Goal: Information Seeking & Learning: Learn about a topic

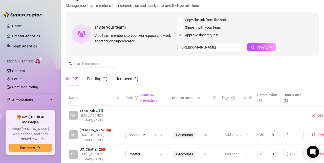
scroll to position [34, 0]
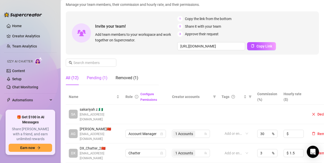
drag, startPoint x: 102, startPoint y: 76, endPoint x: 100, endPoint y: 81, distance: 4.9
click at [102, 76] on div "Pending (1)" at bounding box center [97, 78] width 21 height 6
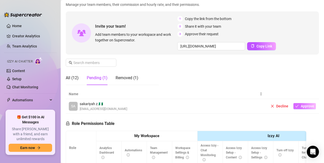
click at [303, 107] on span "Approve" at bounding box center [307, 106] width 13 height 4
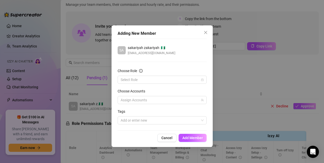
click at [178, 75] on div "Choose Role" at bounding box center [162, 72] width 89 height 8
click at [177, 78] on input "Choose Role" at bounding box center [160, 80] width 78 height 8
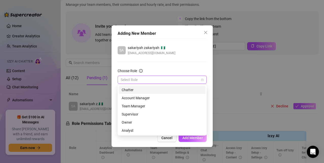
click at [142, 90] on div "Chatter" at bounding box center [162, 90] width 81 height 6
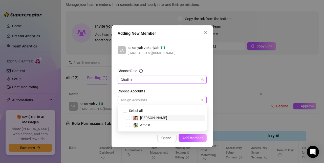
click at [146, 100] on div at bounding box center [160, 99] width 82 height 7
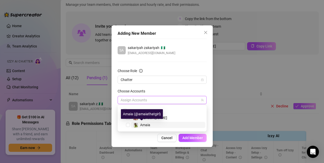
click at [144, 124] on span "Amaia" at bounding box center [145, 125] width 10 height 4
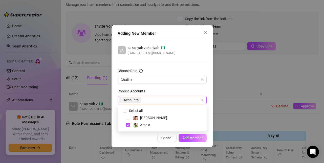
drag, startPoint x: 183, startPoint y: 138, endPoint x: 184, endPoint y: 121, distance: 17.0
click at [183, 138] on span "Add Member" at bounding box center [193, 137] width 21 height 4
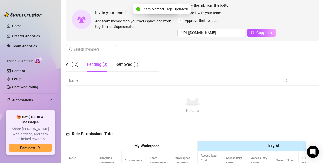
scroll to position [54, 0]
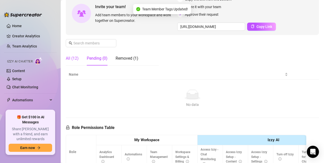
click at [74, 58] on div "All (12)" at bounding box center [72, 58] width 13 height 6
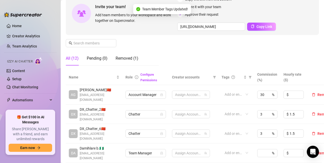
click at [74, 59] on div "All (12)" at bounding box center [72, 58] width 13 height 6
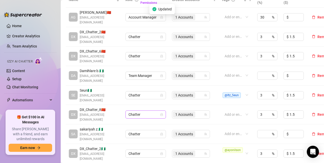
scroll to position [148, 0]
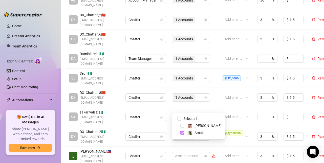
click at [181, 134] on span "Select tree node" at bounding box center [183, 132] width 4 height 4
click at [177, 151] on div "Name Role Configure Permissions Creator accounts Tags Commission (%) Hourly rat…" at bounding box center [192, 85] width 253 height 220
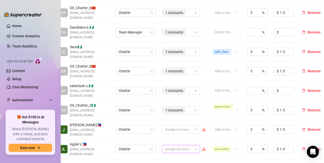
scroll to position [174, 11]
click at [308, 146] on button "Remove" at bounding box center [311, 149] width 23 height 6
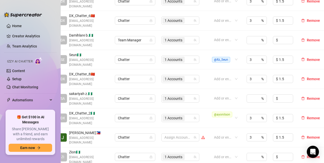
scroll to position [164, 11]
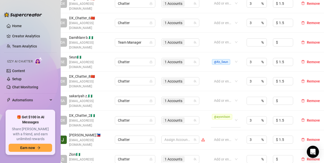
click at [230, 114] on span "@ayonilson" at bounding box center [222, 117] width 20 height 6
click at [185, 116] on div "1 Accounts" at bounding box center [174, 119] width 23 height 7
click at [171, 121] on span "Select tree node" at bounding box center [172, 121] width 4 height 4
click at [160, 143] on div "Name Role Configure Permissions Creator accounts Tags Commission (%) Hourly rat…" at bounding box center [181, 69] width 253 height 220
click at [225, 114] on span "@ayonilson" at bounding box center [222, 117] width 20 height 6
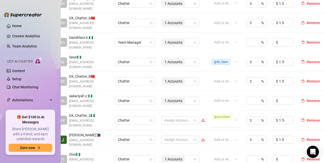
click at [228, 114] on span "@ayonilson" at bounding box center [222, 117] width 20 height 6
click at [309, 118] on span "Remove" at bounding box center [313, 120] width 13 height 4
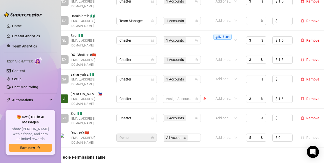
scroll to position [186, 9]
click at [215, 89] on td "Add or enter new" at bounding box center [227, 98] width 34 height 19
click at [312, 96] on span "Remove" at bounding box center [313, 98] width 13 height 4
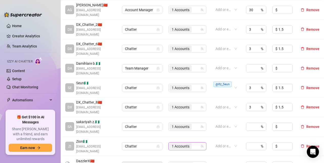
scroll to position [138, 4]
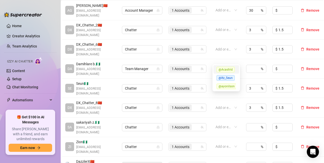
click at [224, 65] on div at bounding box center [224, 68] width 20 height 7
paste input "@Damihfx"
type input "@Damihfx"
click at [188, 65] on td "1 Accounts" at bounding box center [188, 68] width 44 height 19
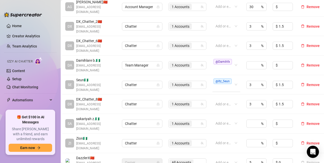
scroll to position [142, 3]
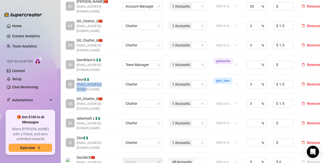
drag, startPoint x: 111, startPoint y: 76, endPoint x: 77, endPoint y: 77, distance: 34.7
click at [77, 77] on div "SE Seun 🇳🇬 [EMAIL_ADDRESS][DOMAIN_NAME]" at bounding box center [91, 83] width 51 height 15
copy span "[EMAIL_ADDRESS][DOMAIN_NAME]"
click at [200, 81] on div "1 Accounts" at bounding box center [185, 84] width 31 height 7
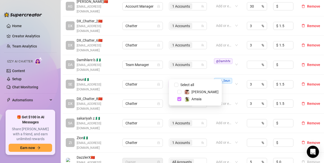
click at [181, 99] on span "Select tree node" at bounding box center [179, 99] width 4 height 4
click at [233, 77] on div "@Itz_5eun" at bounding box center [224, 83] width 21 height 13
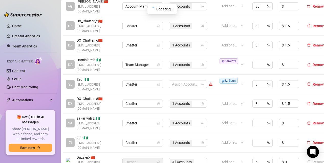
click at [210, 83] on td "Assign Accounts" at bounding box center [191, 83] width 50 height 19
click at [318, 82] on span "Remove" at bounding box center [319, 84] width 13 height 4
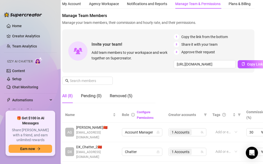
scroll to position [0, 4]
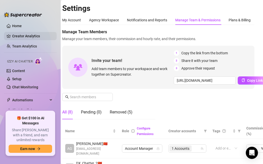
click at [32, 36] on link "Creator Analytics" at bounding box center [32, 36] width 41 height 8
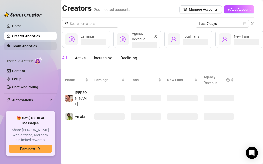
click at [33, 48] on link "Team Analytics" at bounding box center [24, 46] width 25 height 4
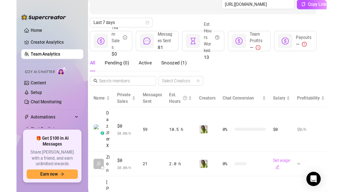
scroll to position [54, 0]
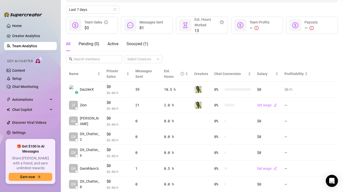
click at [177, 54] on div "All Pending ( 0 ) Active Snoozed ( 1 ) Select Creators" at bounding box center [202, 50] width 272 height 26
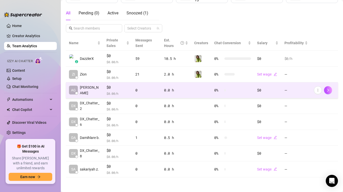
scroll to position [86, 0]
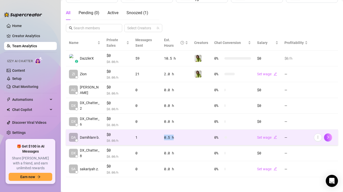
drag, startPoint x: 179, startPoint y: 139, endPoint x: 154, endPoint y: 137, distance: 24.1
click at [154, 137] on tr "DA Damihlare b. $0 $ 0.00 /h 1 0.5 h 0 % Set wage —" at bounding box center [202, 138] width 272 height 16
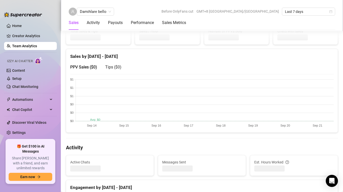
scroll to position [85, 0]
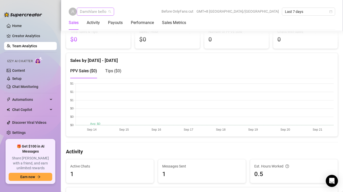
click at [91, 14] on span "Damihlare bello" at bounding box center [95, 12] width 31 height 8
click at [142, 60] on div "Sales by [DATE] - [DATE]" at bounding box center [201, 58] width 263 height 11
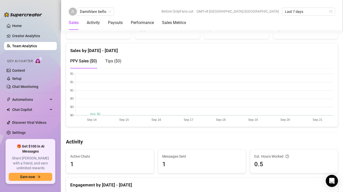
scroll to position [98, 0]
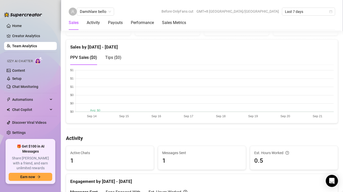
click at [32, 47] on link "Team Analytics" at bounding box center [24, 46] width 25 height 4
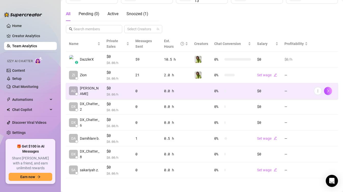
scroll to position [86, 0]
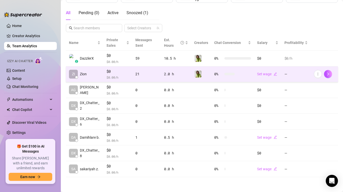
click at [136, 75] on div "21" at bounding box center [146, 74] width 23 height 6
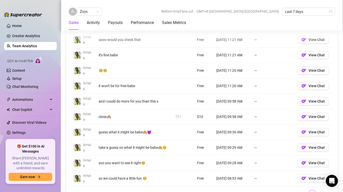
scroll to position [383, 0]
click at [221, 101] on td "[DATE] 09:58 AM" at bounding box center [232, 101] width 38 height 15
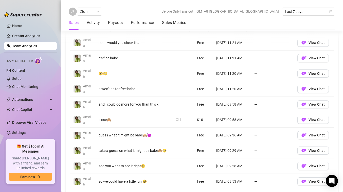
scroll to position [381, 0]
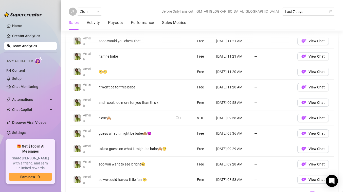
drag, startPoint x: 217, startPoint y: 101, endPoint x: 221, endPoint y: 124, distance: 23.5
click at [221, 124] on tbody "[PERSON_NAME] would you check that Free [DATE] 11:21 AM — View Chat Amaia it's …" at bounding box center [201, 110] width 263 height 154
click at [221, 125] on td "[DATE] 09:58 AM" at bounding box center [232, 118] width 38 height 15
drag, startPoint x: 217, startPoint y: 125, endPoint x: 217, endPoint y: 112, distance: 12.9
click at [217, 112] on td "[DATE] 09:58 AM" at bounding box center [232, 118] width 38 height 15
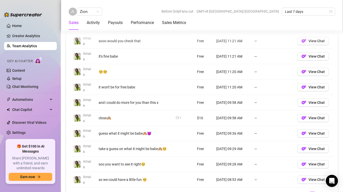
click at [217, 112] on td "[DATE] 09:58 AM" at bounding box center [232, 118] width 38 height 15
drag, startPoint x: 214, startPoint y: 113, endPoint x: 215, endPoint y: 123, distance: 10.4
click at [215, 123] on td "[DATE] 09:58 AM" at bounding box center [232, 118] width 38 height 15
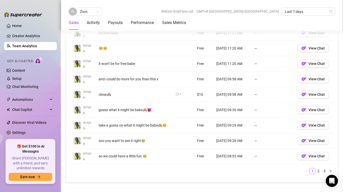
scroll to position [405, 0]
drag, startPoint x: 216, startPoint y: 124, endPoint x: 213, endPoint y: 161, distance: 37.8
click at [213, 161] on tbody "[PERSON_NAME] would you check that Free [DATE] 11:21 AM — View Chat Amaia it's …" at bounding box center [201, 86] width 263 height 154
click at [213, 161] on td "[DATE] 08:53 AM" at bounding box center [232, 155] width 38 height 15
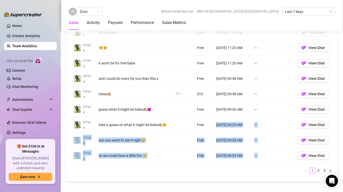
drag, startPoint x: 213, startPoint y: 164, endPoint x: 213, endPoint y: 118, distance: 46.1
click at [213, 118] on div "Account Message Media Price When Sent When Purchased [PERSON_NAME] would you ch…" at bounding box center [201, 86] width 263 height 174
click at [213, 118] on td "[DATE] 09:29 AM" at bounding box center [232, 124] width 38 height 15
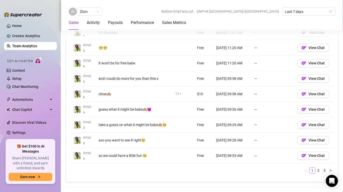
drag, startPoint x: 213, startPoint y: 115, endPoint x: 209, endPoint y: 159, distance: 44.0
click at [209, 159] on tbody "[PERSON_NAME] would you check that Free [DATE] 11:21 AM — View Chat Amaia it's …" at bounding box center [201, 86] width 263 height 154
click at [209, 159] on td "Free" at bounding box center [203, 155] width 19 height 15
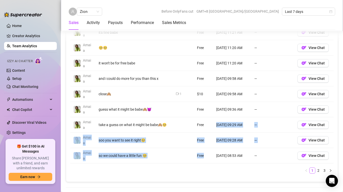
drag, startPoint x: 209, startPoint y: 162, endPoint x: 209, endPoint y: 130, distance: 31.6
click at [209, 130] on tbody "[PERSON_NAME] would you check that Free [DATE] 11:21 AM — View Chat Amaia it's …" at bounding box center [201, 86] width 263 height 154
click at [209, 130] on td "Free" at bounding box center [203, 124] width 19 height 15
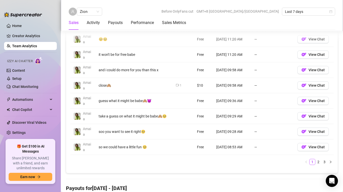
scroll to position [414, 0]
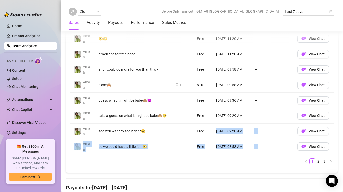
drag, startPoint x: 209, startPoint y: 130, endPoint x: 209, endPoint y: 155, distance: 24.8
click at [209, 155] on div "Account Message Media Price When Sent When Purchased [PERSON_NAME] would you ch…" at bounding box center [201, 77] width 263 height 174
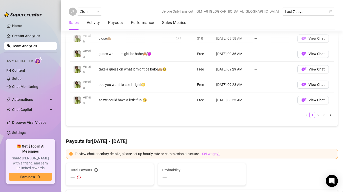
scroll to position [474, 0]
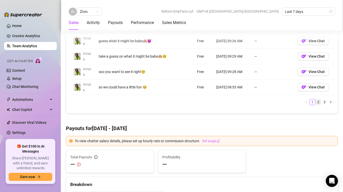
click at [319, 103] on link "2" at bounding box center [318, 103] width 6 height 6
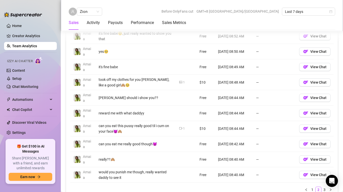
scroll to position [420, 0]
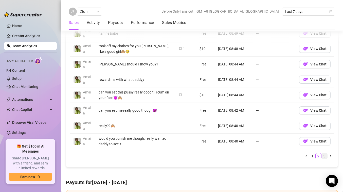
click at [324, 159] on link "3" at bounding box center [324, 157] width 6 height 6
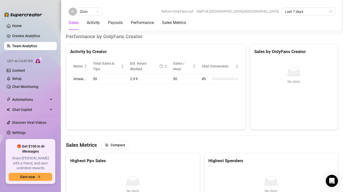
scroll to position [532, 0]
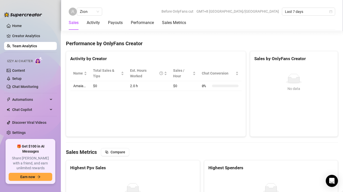
click at [294, 89] on div "No data" at bounding box center [293, 89] width 75 height 6
click at [272, 81] on div "No data" at bounding box center [293, 79] width 75 height 10
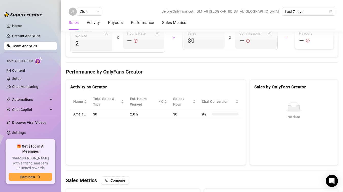
scroll to position [497, 0]
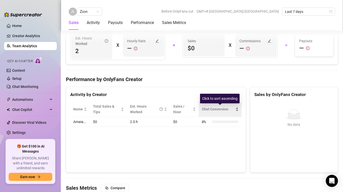
click at [202, 111] on div "Chat Conversion" at bounding box center [220, 110] width 37 height 6
click at [237, 111] on div "Chat Conversion" at bounding box center [220, 110] width 37 height 6
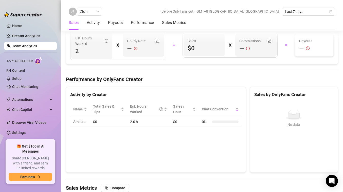
click at [136, 122] on td "2.0 h" at bounding box center [148, 122] width 43 height 10
click at [136, 113] on div "Est. Hours Worked" at bounding box center [146, 109] width 33 height 11
click at [137, 130] on div "Name Total Sales & Tips Est. Hours Worked Sales / Hour Chat Conversion Amaia… $…" at bounding box center [155, 114] width 179 height 33
drag, startPoint x: 138, startPoint y: 125, endPoint x: 129, endPoint y: 123, distance: 9.5
click at [129, 123] on td "2.0 h" at bounding box center [148, 122] width 43 height 10
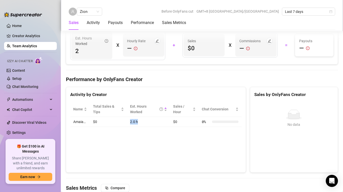
click at [129, 123] on td "2.0 h" at bounding box center [148, 122] width 43 height 10
click at [103, 118] on td "$0" at bounding box center [108, 122] width 37 height 10
click at [93, 95] on div "Activity by Creator" at bounding box center [155, 94] width 171 height 7
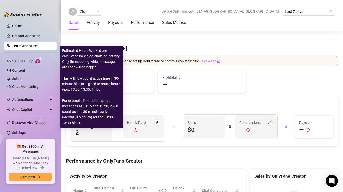
scroll to position [401, 0]
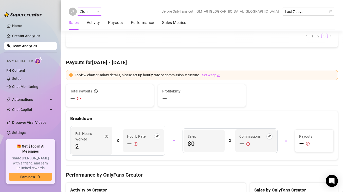
click at [91, 14] on span "Zion" at bounding box center [89, 12] width 19 height 8
click at [91, 11] on span "Zion" at bounding box center [89, 12] width 19 height 8
click at [93, 21] on div "Activity" at bounding box center [93, 23] width 13 height 6
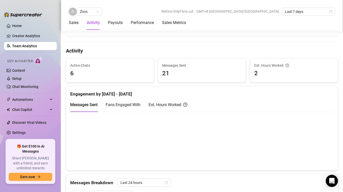
scroll to position [185, 0]
click at [168, 73] on span "21" at bounding box center [201, 75] width 79 height 10
click at [174, 68] on span "Messages Sent" at bounding box center [201, 67] width 79 height 6
click at [187, 71] on span "21" at bounding box center [201, 75] width 79 height 10
click at [190, 64] on span "Messages Sent" at bounding box center [201, 67] width 79 height 6
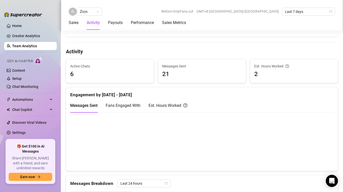
click at [232, 69] on div "Messages Sent 21" at bounding box center [201, 72] width 79 height 16
click at [126, 26] on div "Sales Activity Payouts Performance Sales Metrics" at bounding box center [127, 23] width 117 height 14
click at [144, 24] on div "Performance" at bounding box center [142, 23] width 23 height 6
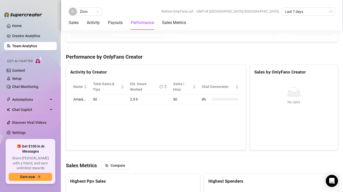
scroll to position [539, 0]
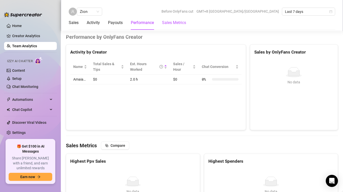
click at [165, 25] on Metrics "Sales Metrics" at bounding box center [174, 23] width 24 height 6
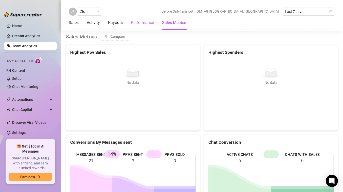
click at [149, 25] on div "Performance" at bounding box center [142, 23] width 23 height 6
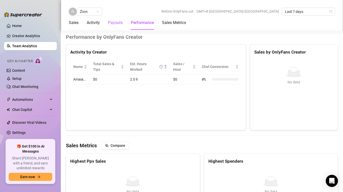
click at [120, 25] on div "Payouts" at bounding box center [115, 23] width 15 height 6
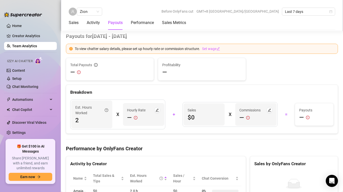
scroll to position [426, 0]
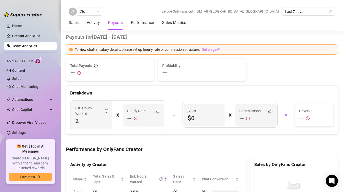
click at [114, 27] on div "Payouts" at bounding box center [115, 23] width 15 height 14
click at [114, 30] on div "Zion Before OnlyFans cut GMT+8 [GEOGRAPHIC_DATA]/[GEOGRAPHIC_DATA] Last 7 days …" at bounding box center [202, 15] width 282 height 31
click at [95, 25] on div "Activity" at bounding box center [93, 23] width 13 height 6
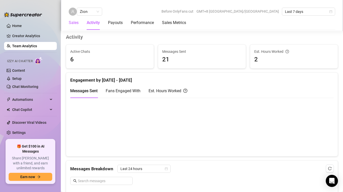
click at [75, 23] on div "Sales" at bounding box center [74, 23] width 10 height 6
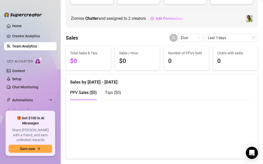
scroll to position [0, 0]
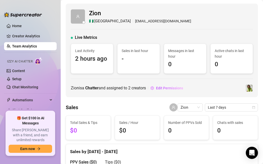
click at [98, 22] on span "[GEOGRAPHIC_DATA]" at bounding box center [112, 21] width 36 height 6
click at [96, 12] on span "Zion" at bounding box center [140, 14] width 102 height 10
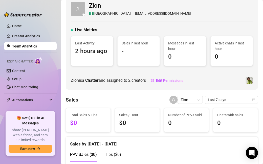
click at [88, 65] on div "Last Activity 2 hours ago" at bounding box center [92, 51] width 43 height 30
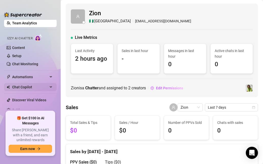
scroll to position [25, 0]
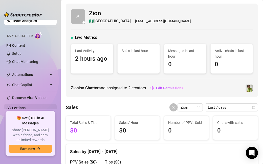
click at [22, 109] on link "Settings" at bounding box center [18, 108] width 13 height 4
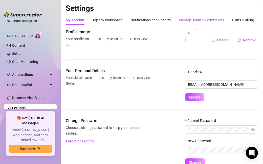
click at [194, 21] on div "Manage Team & Permissions" at bounding box center [201, 20] width 45 height 6
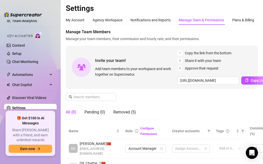
click at [194, 20] on div "Manage Team & Permissions" at bounding box center [201, 20] width 45 height 6
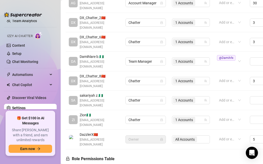
scroll to position [145, 1]
drag, startPoint x: 96, startPoint y: 95, endPoint x: 101, endPoint y: 106, distance: 11.7
click at [101, 112] on div "Zion 🇳🇬 [EMAIL_ADDRESS][DOMAIN_NAME]" at bounding box center [99, 119] width 40 height 15
click at [101, 117] on span "[EMAIL_ADDRESS][DOMAIN_NAME]" at bounding box center [99, 122] width 40 height 10
drag, startPoint x: 102, startPoint y: 106, endPoint x: 67, endPoint y: 94, distance: 37.6
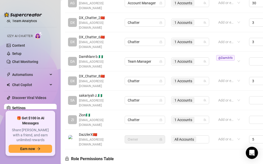
click at [67, 110] on td "[PERSON_NAME] 🇳🇬 [EMAIL_ADDRESS][DOMAIN_NAME]" at bounding box center [93, 119] width 57 height 19
drag, startPoint x: 67, startPoint y: 94, endPoint x: 94, endPoint y: 106, distance: 30.0
click at [94, 110] on td "[PERSON_NAME] 🇳🇬 [EMAIL_ADDRESS][DOMAIN_NAME]" at bounding box center [93, 119] width 57 height 19
click at [94, 117] on span "[EMAIL_ADDRESS][DOMAIN_NAME]" at bounding box center [99, 122] width 40 height 10
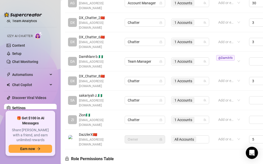
drag, startPoint x: 96, startPoint y: 106, endPoint x: 95, endPoint y: 89, distance: 17.0
click at [95, 89] on tbody "AG [PERSON_NAME] 🇨🇳 [EMAIL_ADDRESS][DOMAIN_NAME] Account Manager 1 Accounts Add…" at bounding box center [196, 70] width 263 height 155
click at [95, 112] on span "Zion 🇳🇬" at bounding box center [99, 115] width 40 height 6
drag, startPoint x: 78, startPoint y: 93, endPoint x: 94, endPoint y: 105, distance: 20.3
click at [94, 112] on div "[PERSON_NAME] 🇳🇬 [EMAIL_ADDRESS][DOMAIN_NAME]" at bounding box center [93, 119] width 51 height 15
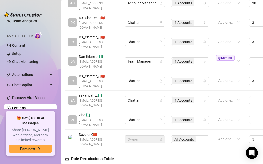
click at [94, 117] on span "[EMAIL_ADDRESS][DOMAIN_NAME]" at bounding box center [99, 122] width 40 height 10
drag, startPoint x: 94, startPoint y: 104, endPoint x: 78, endPoint y: 92, distance: 19.6
click at [78, 110] on td "[PERSON_NAME] 🇳🇬 [EMAIL_ADDRESS][DOMAIN_NAME]" at bounding box center [93, 119] width 57 height 19
drag, startPoint x: 78, startPoint y: 93, endPoint x: 89, endPoint y: 105, distance: 15.6
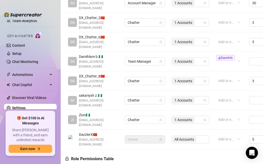
click at [89, 112] on div "[PERSON_NAME] 🇳🇬 [EMAIL_ADDRESS][DOMAIN_NAME]" at bounding box center [93, 119] width 51 height 15
click at [89, 117] on span "[EMAIL_ADDRESS][DOMAIN_NAME]" at bounding box center [99, 122] width 40 height 10
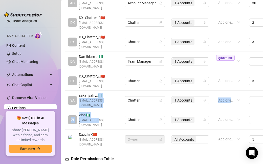
drag, startPoint x: 99, startPoint y: 78, endPoint x: 97, endPoint y: 98, distance: 20.1
click at [97, 99] on tbody "AG [PERSON_NAME] 🇨🇳 [EMAIL_ADDRESS][DOMAIN_NAME] Account Manager 1 Accounts Add…" at bounding box center [196, 70] width 263 height 155
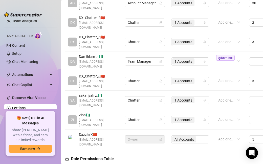
click at [97, 112] on span "Zion 🇳🇬" at bounding box center [99, 115] width 40 height 6
drag, startPoint x: 92, startPoint y: 92, endPoint x: 94, endPoint y: 106, distance: 14.6
click at [94, 110] on td "[PERSON_NAME] 🇳🇬 [EMAIL_ADDRESS][DOMAIN_NAME]" at bounding box center [93, 119] width 57 height 19
click at [94, 117] on span "[EMAIL_ADDRESS][DOMAIN_NAME]" at bounding box center [99, 122] width 40 height 10
drag, startPoint x: 94, startPoint y: 106, endPoint x: 78, endPoint y: 94, distance: 19.3
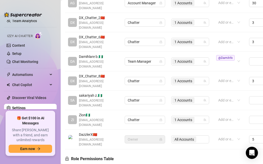
click at [78, 112] on div "[PERSON_NAME] 🇳🇬 [EMAIL_ADDRESS][DOMAIN_NAME]" at bounding box center [93, 119] width 51 height 15
click at [22, 55] on link "Setup" at bounding box center [16, 53] width 9 height 4
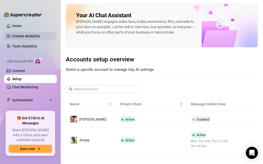
click at [23, 33] on link "Creator Analytics" at bounding box center [32, 36] width 41 height 8
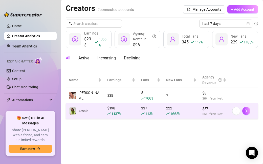
click at [170, 110] on div "222 1068 %" at bounding box center [181, 110] width 30 height 11
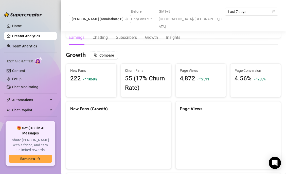
scroll to position [411, 0]
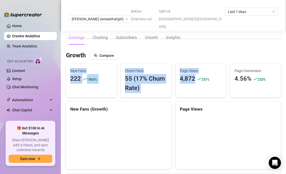
drag, startPoint x: 188, startPoint y: 38, endPoint x: 173, endPoint y: 77, distance: 41.6
click at [173, 74] on div "Page Views 4,872 251 %" at bounding box center [200, 81] width 55 height 34
drag, startPoint x: 172, startPoint y: 76, endPoint x: 174, endPoint y: 40, distance: 35.8
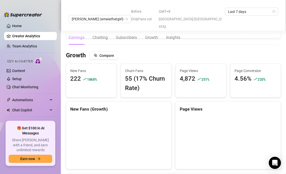
click at [173, 51] on div "Growth Compare" at bounding box center [173, 55] width 215 height 8
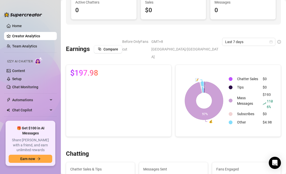
scroll to position [52, 0]
click at [200, 42] on span "GMT+8 [GEOGRAPHIC_DATA]/[GEOGRAPHIC_DATA]" at bounding box center [185, 48] width 68 height 23
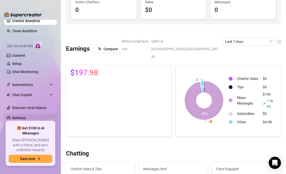
click at [23, 118] on link "Settings" at bounding box center [18, 118] width 13 height 4
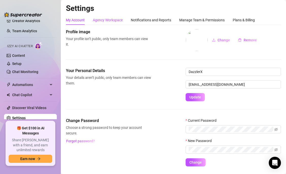
click at [105, 20] on div "Agency Workspace" at bounding box center [108, 20] width 30 height 6
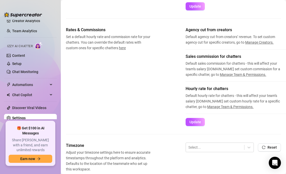
scroll to position [101, 0]
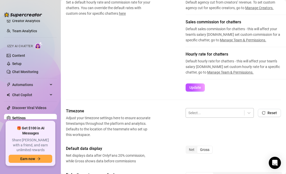
click at [199, 109] on div at bounding box center [214, 112] width 53 height 7
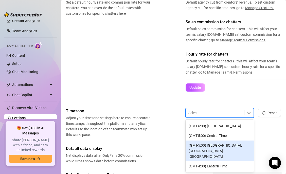
scroll to position [140, 0]
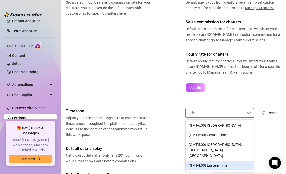
click at [211, 160] on div "(GMT-4:00) Eastern Time" at bounding box center [219, 165] width 68 height 10
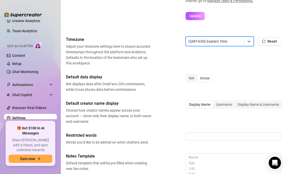
scroll to position [129, 0]
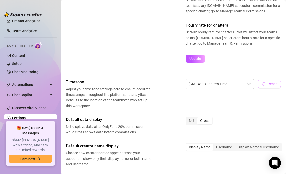
click at [274, 85] on span "Reset" at bounding box center [271, 84] width 9 height 4
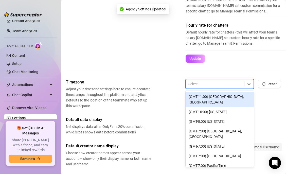
click at [236, 85] on div at bounding box center [214, 84] width 53 height 7
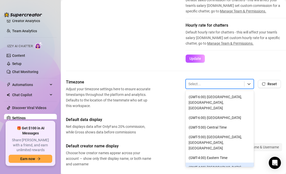
scroll to position [118, 0]
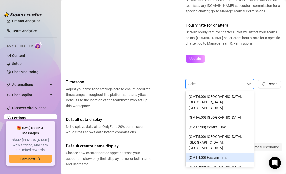
click at [212, 152] on div "(GMT-4:00) Eastern Time" at bounding box center [219, 157] width 68 height 10
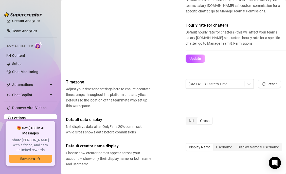
click at [218, 106] on div "Timezone Adjust your timezone settings here to ensure accurate timestamps throu…" at bounding box center [173, 93] width 215 height 29
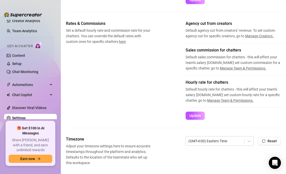
scroll to position [71, 0]
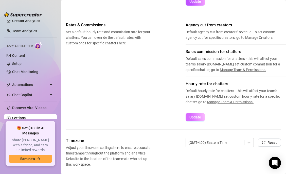
click at [201, 117] on button "Update" at bounding box center [194, 117] width 19 height 8
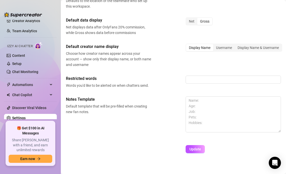
scroll to position [229, 0]
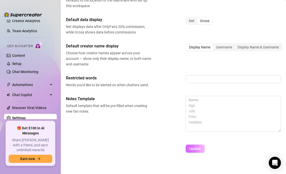
click at [194, 150] on span "Update" at bounding box center [195, 148] width 12 height 4
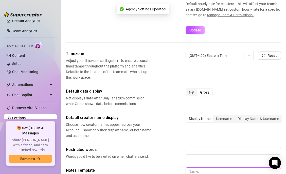
scroll to position [150, 0]
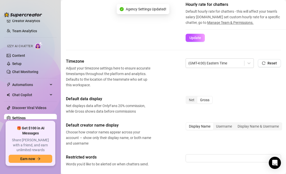
click at [216, 86] on div "Timezone Adjust your timezone settings here to ensure accurate timestamps throu…" at bounding box center [173, 72] width 215 height 29
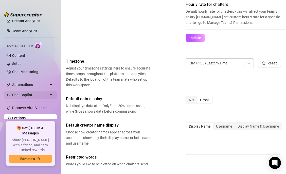
scroll to position [0, 0]
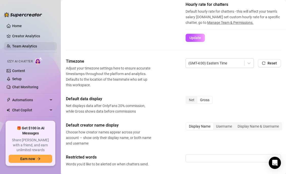
click at [26, 46] on link "Team Analytics" at bounding box center [24, 46] width 25 height 4
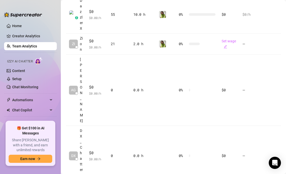
click at [28, 40] on ul "Home Creator Analytics Team Analytics Izzy AI Chatter Content Setup Chat Monito…" at bounding box center [30, 69] width 53 height 99
click at [29, 36] on link "Creator Analytics" at bounding box center [32, 36] width 41 height 8
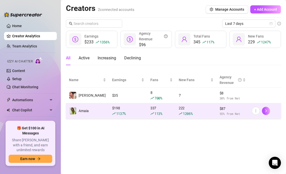
click at [184, 111] on span "1206 %" at bounding box center [188, 113] width 10 height 5
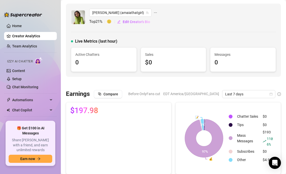
scroll to position [13, 0]
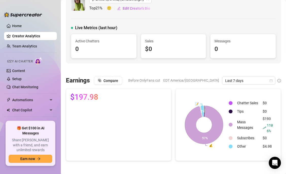
click at [193, 81] on span "EDT America/[GEOGRAPHIC_DATA]" at bounding box center [191, 80] width 56 height 8
click at [191, 80] on span "EDT America/[GEOGRAPHIC_DATA]" at bounding box center [191, 80] width 56 height 8
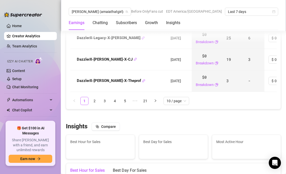
scroll to position [750, 0]
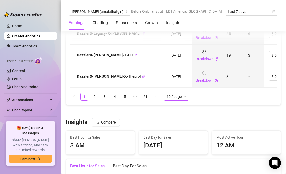
click at [182, 94] on span "10 / page" at bounding box center [175, 97] width 19 height 8
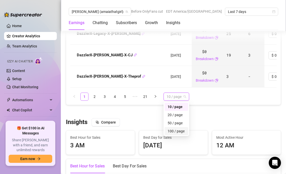
click at [175, 132] on div "100 / page" at bounding box center [175, 131] width 17 height 6
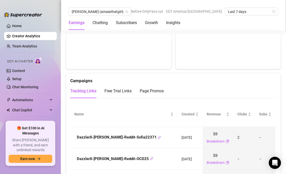
scroll to position [499, 0]
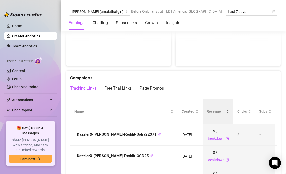
click at [206, 111] on div "Revenue" at bounding box center [217, 111] width 23 height 6
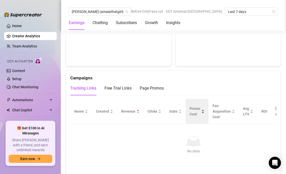
click at [202, 113] on div "Promo Cost" at bounding box center [196, 111] width 15 height 11
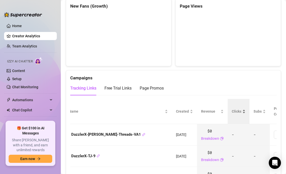
scroll to position [0, 7]
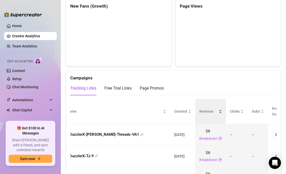
click at [200, 113] on div "Revenue" at bounding box center [210, 111] width 23 height 6
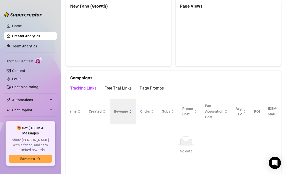
click at [129, 113] on div "Revenue" at bounding box center [123, 111] width 18 height 6
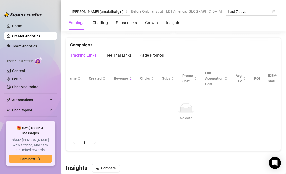
scroll to position [539, 0]
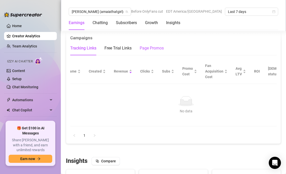
click at [152, 48] on div "Page Promos" at bounding box center [152, 48] width 24 height 6
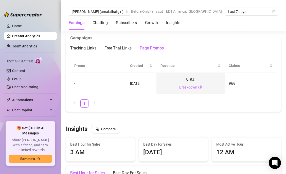
drag, startPoint x: 146, startPoint y: 83, endPoint x: 164, endPoint y: 101, distance: 25.1
click at [164, 101] on div "Promo Created Revenue Claims - [DATE] $154 Breakdown 960 1" at bounding box center [173, 83] width 206 height 49
click at [164, 101] on ul "1" at bounding box center [173, 103] width 206 height 8
click at [122, 46] on div "Free Trial Links" at bounding box center [117, 48] width 27 height 6
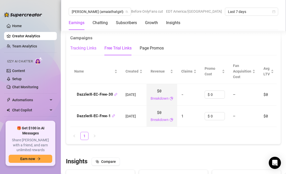
click at [84, 49] on div "Tracking Links" at bounding box center [83, 48] width 26 height 6
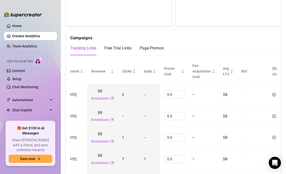
scroll to position [0, 113]
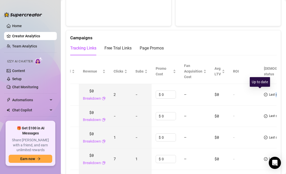
drag, startPoint x: 267, startPoint y: 97, endPoint x: 258, endPoint y: 93, distance: 9.5
click at [269, 93] on span "Last scan: 6 hours ago" at bounding box center [284, 94] width 31 height 5
click at [264, 95] on icon "check-circle" at bounding box center [266, 95] width 4 height 4
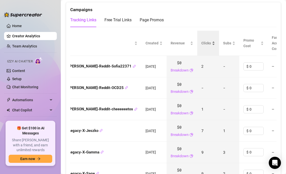
scroll to position [0, 0]
click at [201, 45] on div "Clicks" at bounding box center [208, 43] width 14 height 6
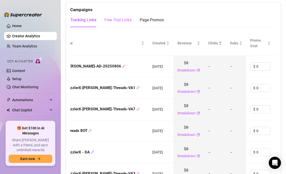
click at [111, 24] on div "Free Trial Links" at bounding box center [117, 20] width 27 height 14
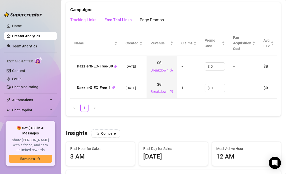
click at [94, 23] on div "Tracking Links" at bounding box center [83, 20] width 26 height 14
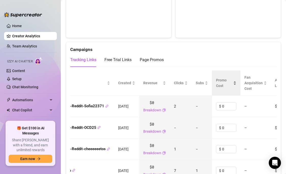
scroll to position [0, 53]
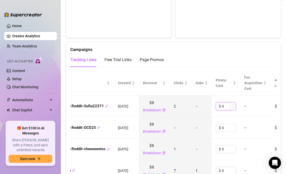
click at [222, 106] on input "0" at bounding box center [229, 106] width 14 height 8
click at [240, 99] on td "—" at bounding box center [255, 106] width 30 height 22
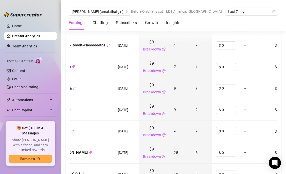
scroll to position [638, 0]
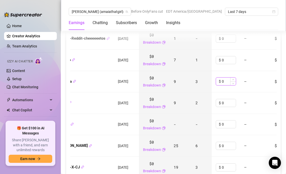
click at [222, 82] on input "0" at bounding box center [229, 81] width 14 height 8
click at [240, 85] on td "—" at bounding box center [255, 82] width 30 height 22
click at [240, 88] on td "—" at bounding box center [255, 82] width 30 height 22
click at [222, 83] on div "10" at bounding box center [229, 81] width 14 height 8
click at [222, 81] on input "10" at bounding box center [229, 81] width 14 height 8
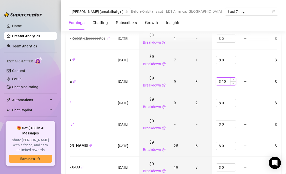
click at [222, 81] on input "10" at bounding box center [229, 81] width 14 height 8
click at [221, 89] on td "$ 100" at bounding box center [225, 82] width 28 height 22
click at [222, 82] on input "100" at bounding box center [229, 81] width 14 height 8
type input "1"
click at [240, 87] on td "—" at bounding box center [255, 82] width 30 height 22
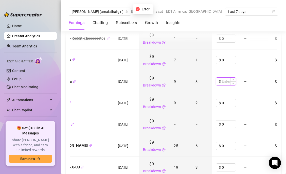
click at [222, 81] on input at bounding box center [229, 81] width 14 height 8
type input "0"
click at [191, 94] on td "2" at bounding box center [201, 103] width 20 height 22
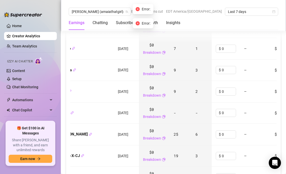
scroll to position [650, 0]
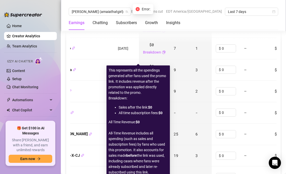
click at [147, 74] on li "This represents all the spendings generated after fans used the promo link. It …" at bounding box center [137, 81] width 59 height 28
click at [191, 77] on td "3" at bounding box center [201, 70] width 20 height 22
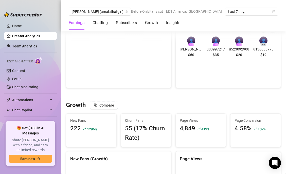
scroll to position [286, 0]
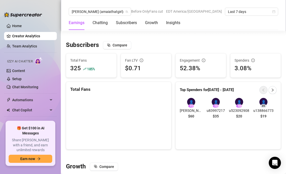
click at [187, 101] on div "👤" at bounding box center [191, 102] width 8 height 8
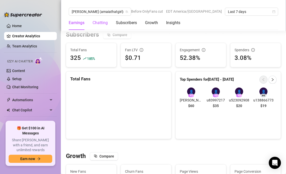
click at [103, 20] on div "Chatting" at bounding box center [99, 23] width 15 height 6
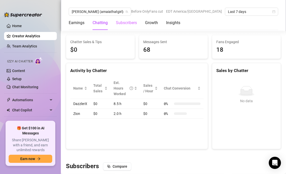
scroll to position [154, 0]
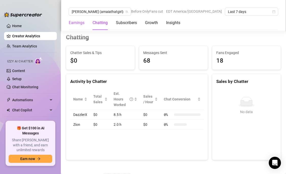
click at [83, 24] on div "Earnings" at bounding box center [77, 23] width 16 height 6
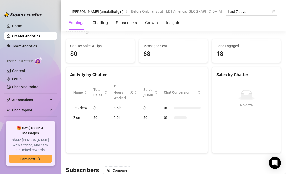
scroll to position [177, 0]
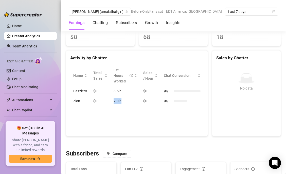
drag, startPoint x: 120, startPoint y: 101, endPoint x: 108, endPoint y: 101, distance: 12.2
click at [108, 101] on tr "Zion $0 2.0 h $0 0 %" at bounding box center [136, 101] width 133 height 10
click at [128, 118] on div "Activity by Chatter Name Total Sales Est. Hours Worked Sales / Hour Chat Conver…" at bounding box center [137, 93] width 142 height 86
drag, startPoint x: 112, startPoint y: 101, endPoint x: 178, endPoint y: 104, distance: 66.4
click at [178, 104] on tr "Zion $0 2.0 h $0 0 %" at bounding box center [136, 101] width 133 height 10
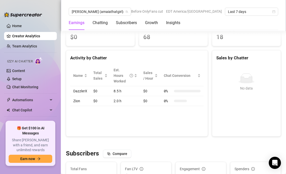
click at [176, 105] on td "0 %" at bounding box center [182, 101] width 43 height 10
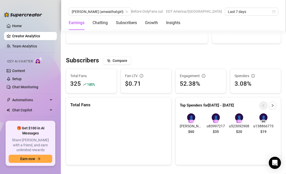
scroll to position [271, 0]
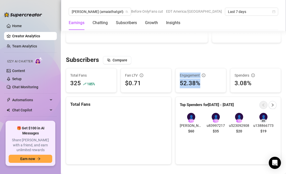
drag, startPoint x: 173, startPoint y: 72, endPoint x: 208, endPoint y: 87, distance: 37.9
click at [208, 87] on div "Engagement 52.38%" at bounding box center [200, 80] width 55 height 24
click at [208, 87] on div "52.38%" at bounding box center [201, 83] width 42 height 10
click at [195, 92] on div "Engagement 52.38%" at bounding box center [200, 80] width 50 height 24
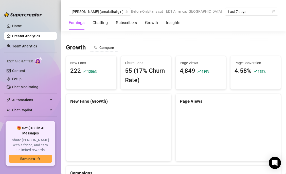
scroll to position [405, 0]
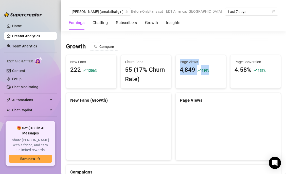
drag, startPoint x: 219, startPoint y: 59, endPoint x: 208, endPoint y: 85, distance: 28.4
click at [208, 85] on div "Page Views 4,849 419 %" at bounding box center [200, 72] width 51 height 34
click at [208, 84] on div "Page Views 4,849 419 %" at bounding box center [200, 72] width 51 height 34
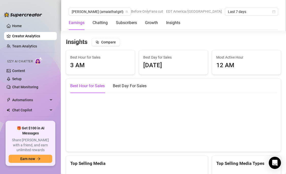
scroll to position [829, 0]
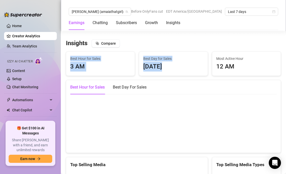
drag, startPoint x: 163, startPoint y: 68, endPoint x: 164, endPoint y: 43, distance: 25.3
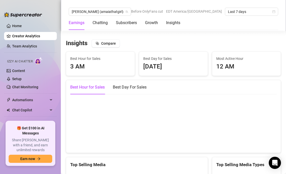
drag, startPoint x: 166, startPoint y: 50, endPoint x: 165, endPoint y: 69, distance: 18.7
click at [165, 69] on div "[DATE]" at bounding box center [173, 67] width 60 height 10
drag, startPoint x: 167, startPoint y: 71, endPoint x: 167, endPoint y: 50, distance: 21.0
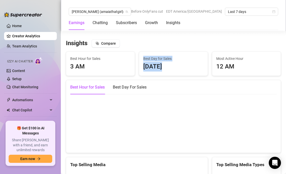
drag, startPoint x: 167, startPoint y: 50, endPoint x: 167, endPoint y: 72, distance: 22.0
click at [167, 72] on div "Best Day for Sales [DATE]" at bounding box center [173, 64] width 68 height 24
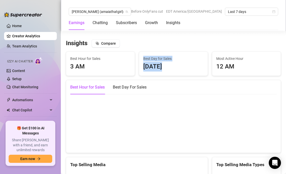
drag, startPoint x: 167, startPoint y: 75, endPoint x: 167, endPoint y: 49, distance: 25.3
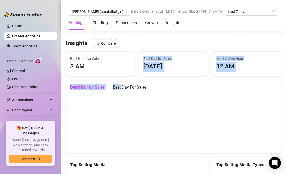
drag, startPoint x: 167, startPoint y: 49, endPoint x: 167, endPoint y: 78, distance: 28.6
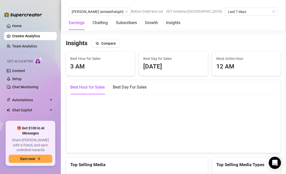
scroll to position [854, 0]
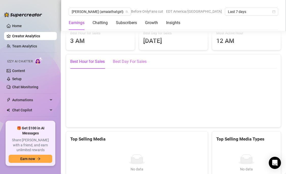
click at [141, 65] on div "Best Day For Sales" at bounding box center [130, 61] width 34 height 14
click at [99, 62] on div "Best Hour for Sales" at bounding box center [87, 61] width 34 height 6
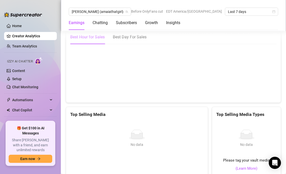
scroll to position [865, 0]
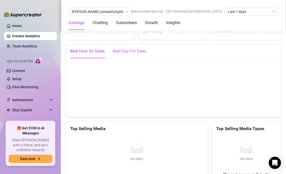
click at [133, 50] on div "Best Day For Sales" at bounding box center [130, 51] width 34 height 6
click at [88, 49] on div "Best Hour for Sales" at bounding box center [87, 51] width 34 height 6
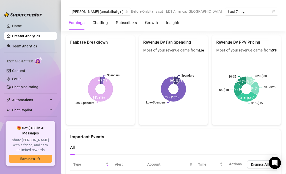
scroll to position [1041, 0]
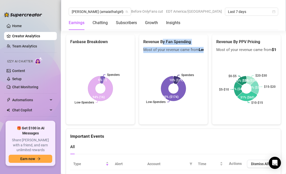
drag, startPoint x: 162, startPoint y: 43, endPoint x: 176, endPoint y: 53, distance: 17.9
click at [176, 53] on div "Revenue By Fan Spending Most of your revenue came from Low-Spenders Spenders Lo…" at bounding box center [173, 79] width 69 height 90
click at [176, 53] on div "Spenders Low-Spenders 10% ($19) 90% ($174)" at bounding box center [173, 88] width 68 height 71
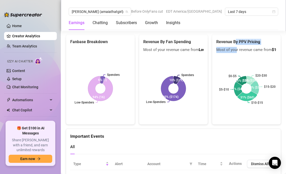
drag, startPoint x: 236, startPoint y: 52, endPoint x: 236, endPoint y: 41, distance: 11.4
click at [236, 41] on div "Revenue By PPV Pricing Most of your revenue came from $10-$15 PPVs" at bounding box center [246, 46] width 60 height 14
click at [236, 41] on h5 "Revenue By PPV Pricing" at bounding box center [246, 42] width 60 height 6
click at [235, 51] on span "Most of your revenue came from $10-$15 PPVs" at bounding box center [246, 50] width 60 height 6
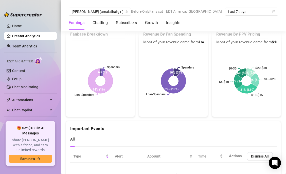
scroll to position [1047, 0]
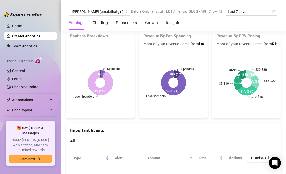
click at [206, 115] on div "Spenders Low-Spenders 10% ($19) 90% ($174)" at bounding box center [173, 82] width 68 height 71
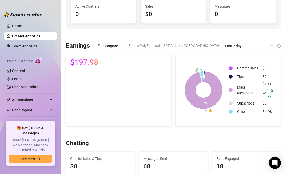
scroll to position [0, 0]
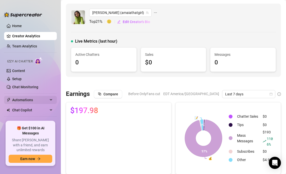
click at [26, 100] on span "Automations" at bounding box center [30, 100] width 36 height 8
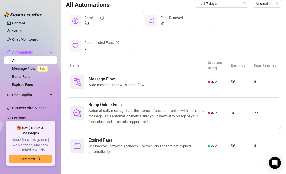
scroll to position [47, 0]
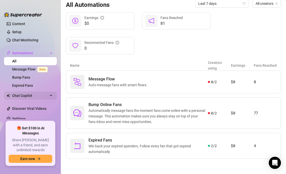
click at [31, 97] on span "Chat Copilot" at bounding box center [30, 95] width 36 height 8
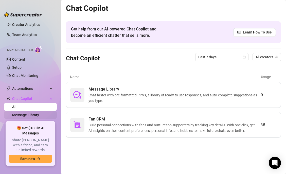
scroll to position [7, 0]
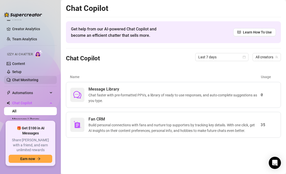
click at [30, 78] on link "Chat Monitoring" at bounding box center [25, 80] width 26 height 4
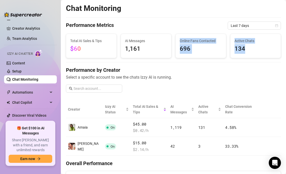
drag, startPoint x: 179, startPoint y: 62, endPoint x: 178, endPoint y: 37, distance: 25.3
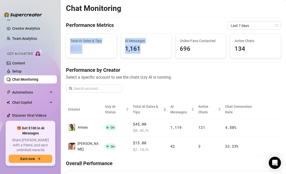
drag, startPoint x: 175, startPoint y: 24, endPoint x: 169, endPoint y: 59, distance: 34.9
click at [170, 52] on div "AI Messages 1,161" at bounding box center [145, 46] width 55 height 24
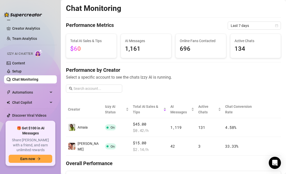
drag, startPoint x: 170, startPoint y: 52, endPoint x: 173, endPoint y: 10, distance: 41.6
click at [173, 10] on div "Chat Monitoring" at bounding box center [173, 9] width 215 height 10
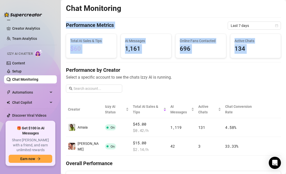
drag, startPoint x: 172, startPoint y: 18, endPoint x: 165, endPoint y: 65, distance: 47.3
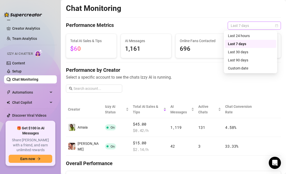
click at [246, 22] on span "Last 7 days" at bounding box center [253, 26] width 47 height 8
click at [235, 69] on div "Custom date" at bounding box center [250, 68] width 45 height 6
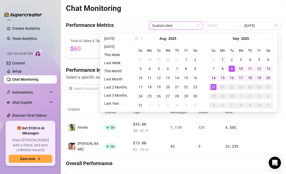
type input "[DATE]"
click at [221, 59] on div "1" at bounding box center [222, 59] width 6 height 6
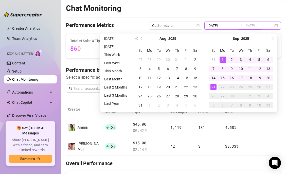
type input "[DATE]"
click at [213, 85] on div "21" at bounding box center [213, 87] width 6 height 6
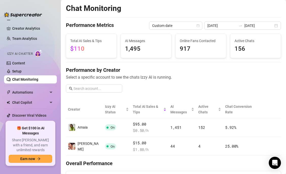
click at [218, 69] on h4 "Performance by Creator" at bounding box center [173, 69] width 215 height 7
drag, startPoint x: 153, startPoint y: 34, endPoint x: 167, endPoint y: 52, distance: 22.4
click at [167, 52] on div "AI Messages 1,495" at bounding box center [146, 46] width 50 height 24
drag, startPoint x: 121, startPoint y: 31, endPoint x: 147, endPoint y: 63, distance: 40.8
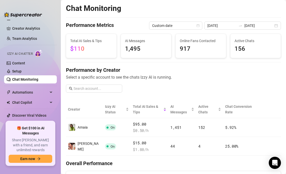
drag, startPoint x: 145, startPoint y: 58, endPoint x: 127, endPoint y: 32, distance: 31.8
drag, startPoint x: 121, startPoint y: 32, endPoint x: 146, endPoint y: 53, distance: 33.1
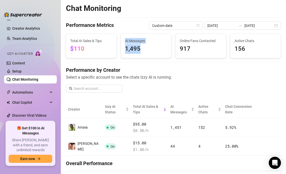
click at [146, 53] on div "AI Messages 1,495" at bounding box center [146, 46] width 50 height 24
drag, startPoint x: 92, startPoint y: 54, endPoint x: 93, endPoint y: 42, distance: 12.2
click at [93, 42] on div "Total AI Sales & Tips $110" at bounding box center [91, 46] width 50 height 24
click at [93, 38] on span "Total AI Sales & Tips" at bounding box center [91, 41] width 42 height 6
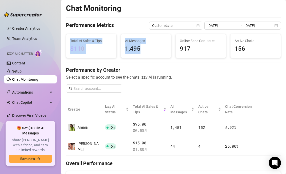
drag, startPoint x: 90, startPoint y: 36, endPoint x: 126, endPoint y: 56, distance: 42.0
click at [126, 56] on div "Total AI Sales & Tips $110 AI Messages 1,495 Online Fans Contacted 917 Active C…" at bounding box center [173, 46] width 219 height 24
click at [126, 56] on div "AI Messages 1,495" at bounding box center [146, 46] width 50 height 24
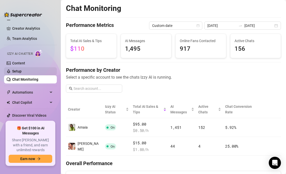
click at [22, 69] on link "Setup" at bounding box center [16, 71] width 9 height 4
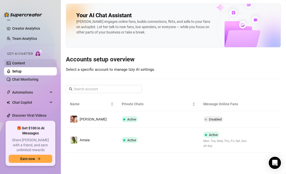
click at [25, 65] on link "Content" at bounding box center [18, 63] width 13 height 4
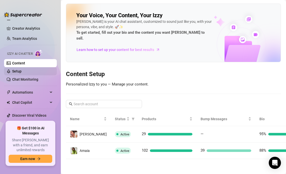
click at [22, 71] on link "Setup" at bounding box center [16, 71] width 9 height 4
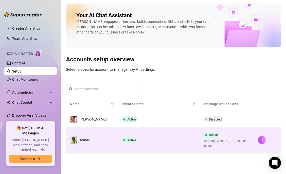
click at [102, 142] on td "Amaia" at bounding box center [92, 139] width 52 height 25
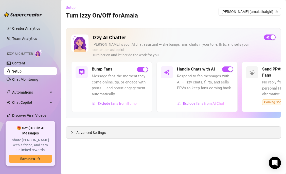
click at [99, 133] on span "Advanced Settings" at bounding box center [90, 133] width 29 height 6
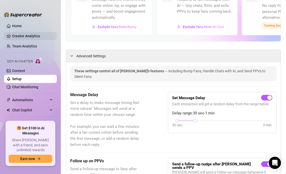
click at [32, 39] on link "Creator Analytics" at bounding box center [32, 36] width 41 height 8
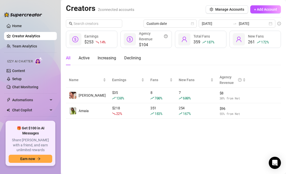
click at [155, 56] on div "All Active Increasing Declining" at bounding box center [173, 58] width 215 height 14
click at [110, 24] on input "text" at bounding box center [94, 24] width 42 height 6
click at [108, 21] on input "text" at bounding box center [94, 24] width 42 height 6
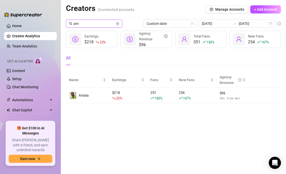
type input "am"
click at [147, 120] on main "Creators 2 connected accounts Manage Accounts + Add Account am Custom date [DAT…" at bounding box center [173, 87] width 225 height 174
click at [191, 65] on div "All" at bounding box center [173, 60] width 215 height 18
drag, startPoint x: 227, startPoint y: 116, endPoint x: 229, endPoint y: 68, distance: 48.9
click at [229, 68] on main "Creators 2 connected accounts Manage Accounts + Add Account am Custom date [DAT…" at bounding box center [173, 87] width 225 height 174
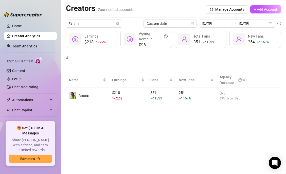
click at [228, 63] on div "All" at bounding box center [173, 58] width 215 height 14
drag, startPoint x: 230, startPoint y: 60, endPoint x: 212, endPoint y: 110, distance: 53.7
click at [212, 110] on main "Creators 2 connected accounts Manage Accounts + Add Account am Custom date [DAT…" at bounding box center [173, 87] width 225 height 174
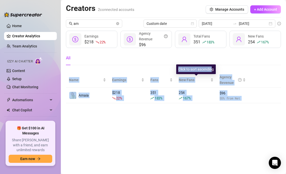
drag, startPoint x: 207, startPoint y: 114, endPoint x: 211, endPoint y: 67, distance: 47.0
click at [211, 67] on body "Home Creator Analytics Team Analytics Izzy AI Chatter Content Setup Chat Monito…" at bounding box center [143, 87] width 286 height 174
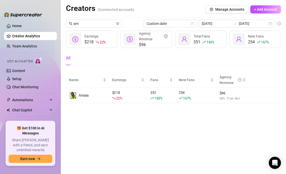
click at [212, 58] on div "All" at bounding box center [173, 58] width 215 height 14
drag, startPoint x: 212, startPoint y: 58, endPoint x: 185, endPoint y: 122, distance: 69.7
click at [185, 122] on main "Creators 2 connected accounts Manage Accounts + Add Account am Custom date [DAT…" at bounding box center [173, 87] width 225 height 174
drag, startPoint x: 185, startPoint y: 123, endPoint x: 201, endPoint y: 63, distance: 61.9
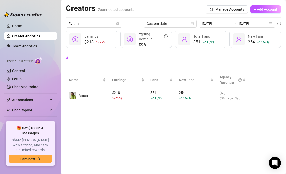
click at [201, 63] on main "Creators 2 connected accounts Manage Accounts + Add Account am Custom date [DAT…" at bounding box center [173, 87] width 225 height 174
click at [145, 63] on div "All" at bounding box center [173, 58] width 215 height 14
click at [31, 46] on link "Team Analytics" at bounding box center [24, 46] width 25 height 4
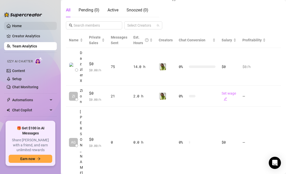
click at [22, 28] on link "Home" at bounding box center [17, 26] width 10 height 4
